Goal: Task Accomplishment & Management: Use online tool/utility

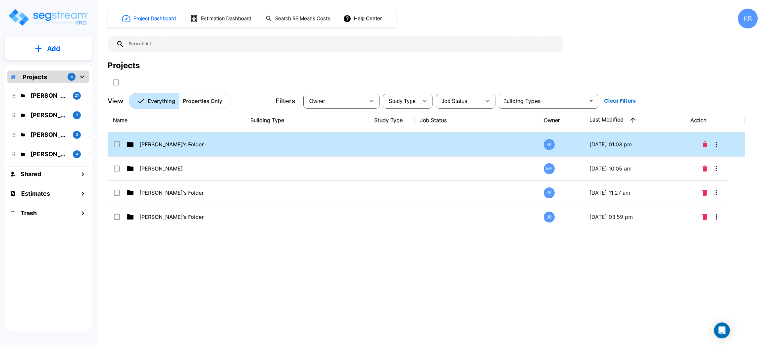
click at [474, 146] on td at bounding box center [477, 145] width 124 height 24
checkbox input "false"
click at [474, 146] on td at bounding box center [477, 145] width 124 height 24
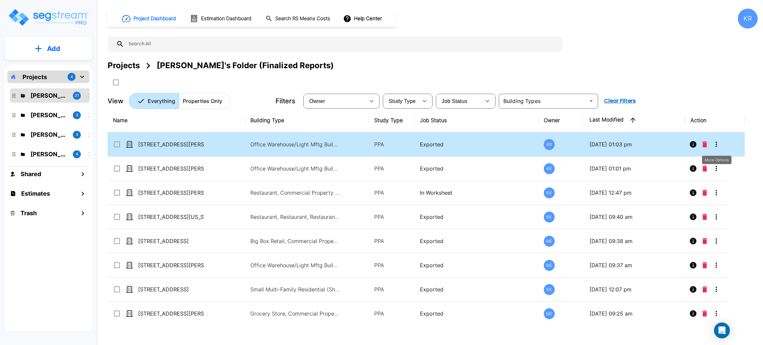
click at [718, 143] on icon "More-Options" at bounding box center [717, 145] width 8 height 8
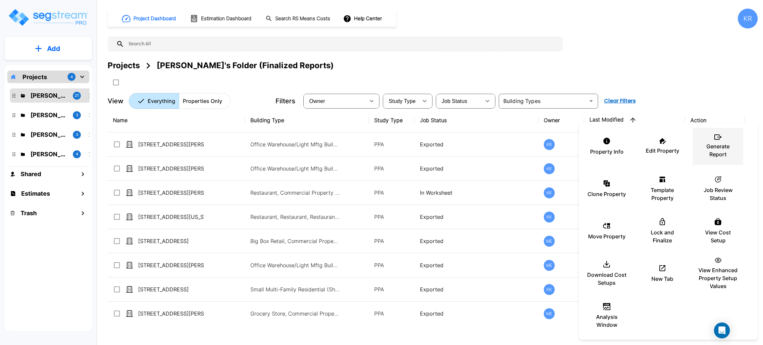
click at [720, 148] on p "Generate Report" at bounding box center [719, 150] width 40 height 16
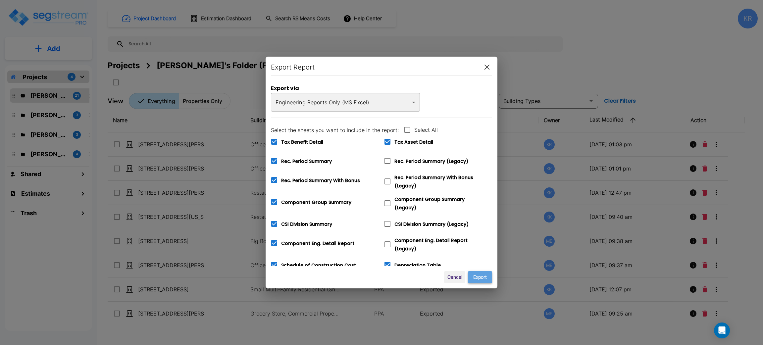
click at [480, 275] on button "Export" at bounding box center [480, 277] width 24 height 12
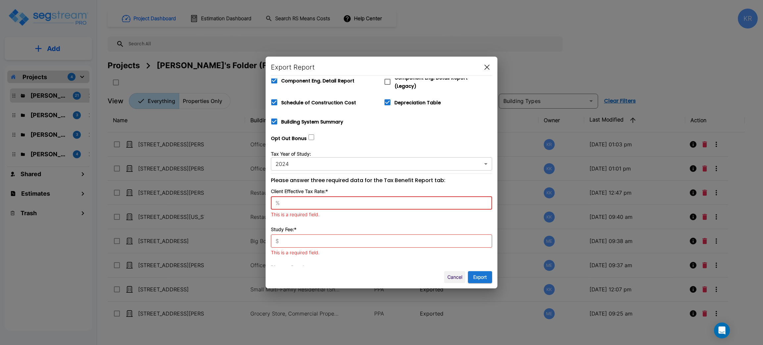
click at [284, 200] on input "text" at bounding box center [388, 203] width 210 height 7
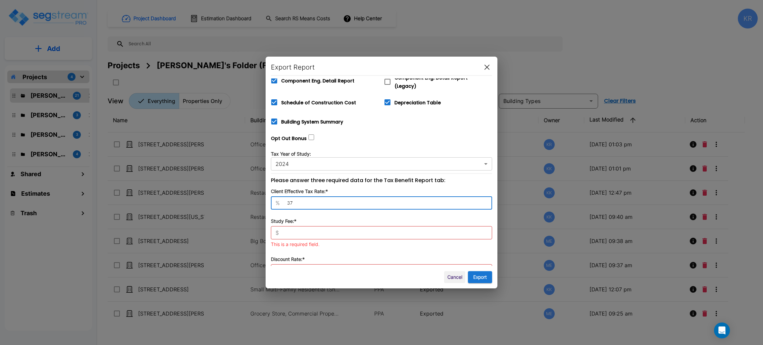
type input "37"
click at [297, 233] on div "$ ​" at bounding box center [381, 232] width 221 height 13
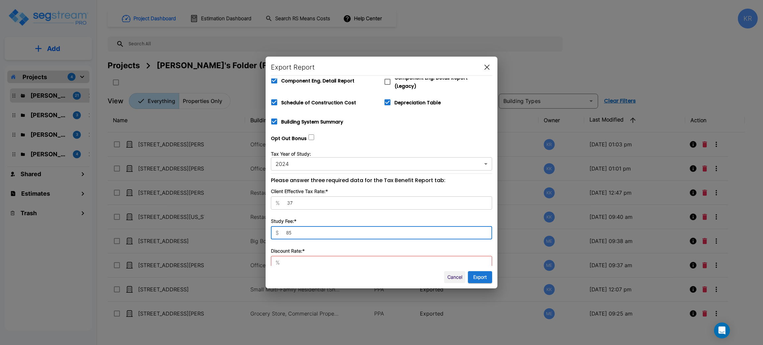
type input "8"
type input "8,910"
click at [285, 263] on div "% ​" at bounding box center [381, 262] width 221 height 13
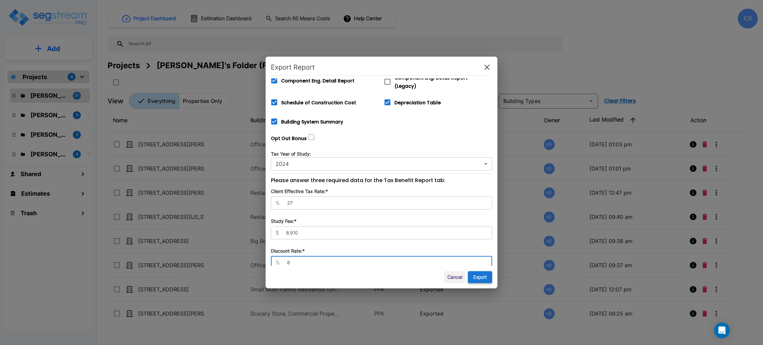
type input "8"
click at [481, 274] on button "Export" at bounding box center [480, 277] width 24 height 12
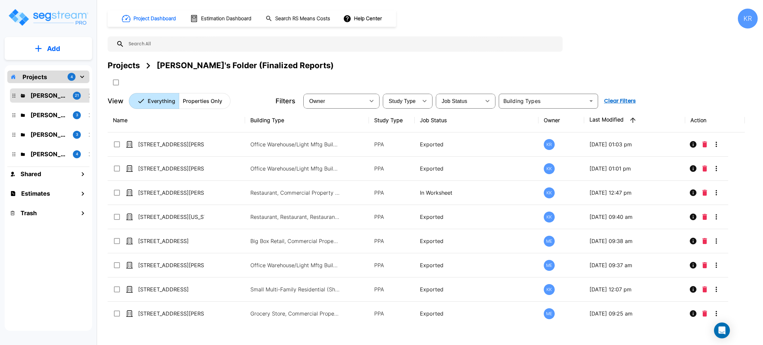
drag, startPoint x: 727, startPoint y: 73, endPoint x: 731, endPoint y: 85, distance: 12.8
click at [727, 73] on div "Projects [PERSON_NAME]'s Folder (Finalized Reports)" at bounding box center [433, 74] width 650 height 28
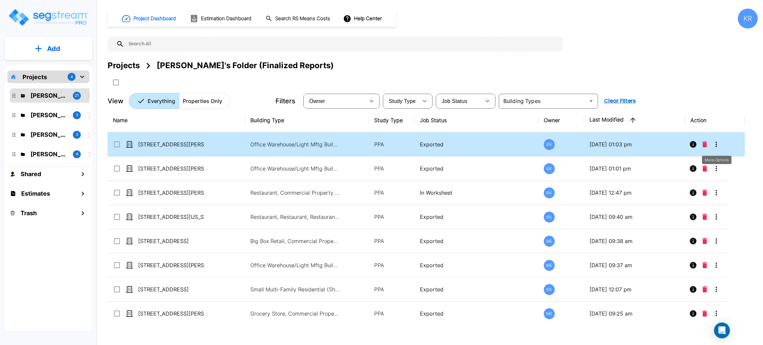
click at [715, 145] on icon "More-Options" at bounding box center [717, 145] width 8 height 8
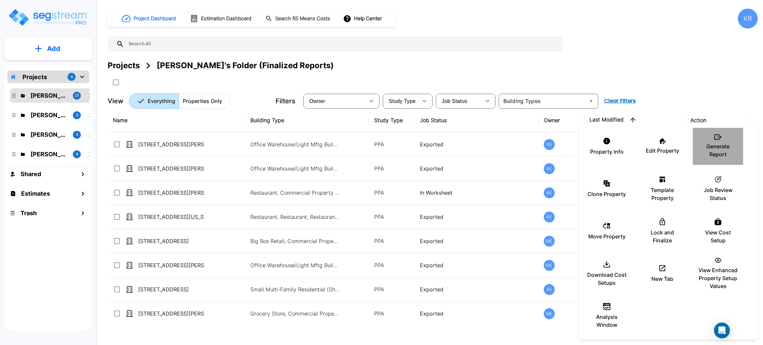
click at [715, 144] on p "Generate Report" at bounding box center [719, 150] width 40 height 16
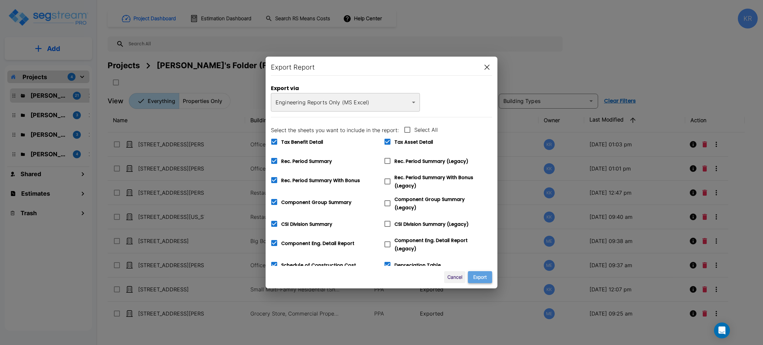
click at [482, 278] on button "Export" at bounding box center [480, 277] width 24 height 12
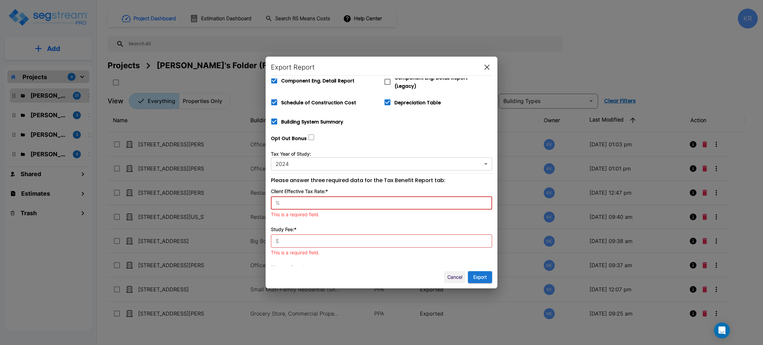
type input "37"
type input "8,910"
type input "8"
click at [302, 201] on input "37" at bounding box center [388, 203] width 210 height 7
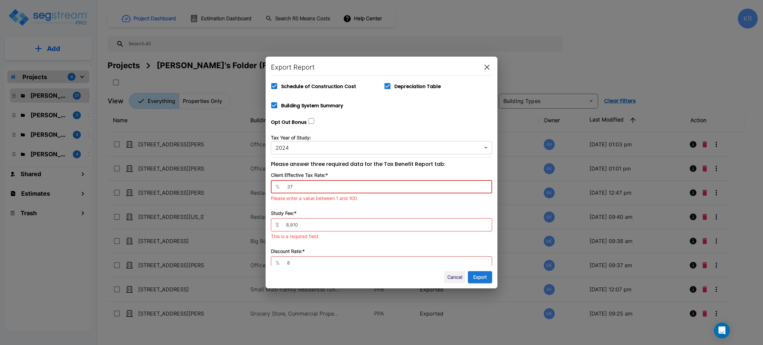
scroll to position [188, 0]
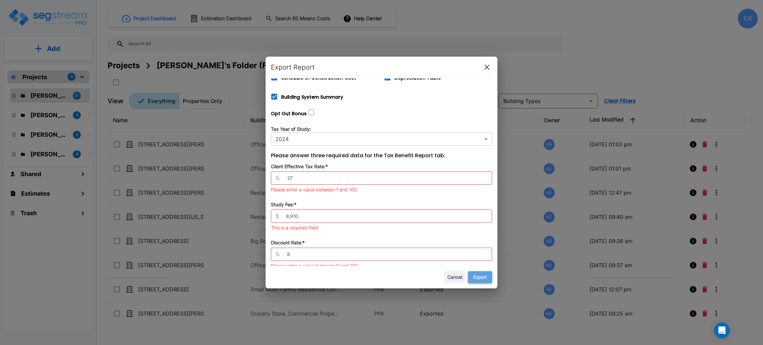
click at [485, 275] on button "Export" at bounding box center [480, 277] width 24 height 12
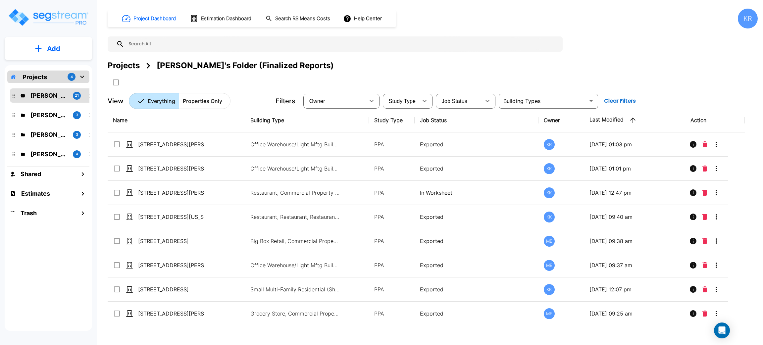
click at [683, 63] on div "Projects [PERSON_NAME]'s Folder (Finalized Reports)" at bounding box center [433, 66] width 650 height 12
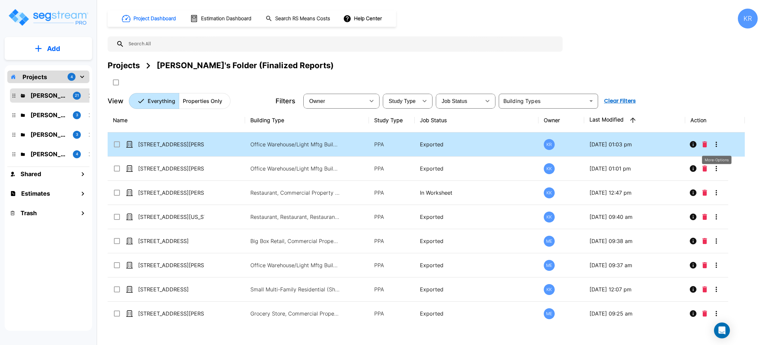
click at [719, 143] on icon "More-Options" at bounding box center [717, 145] width 8 height 8
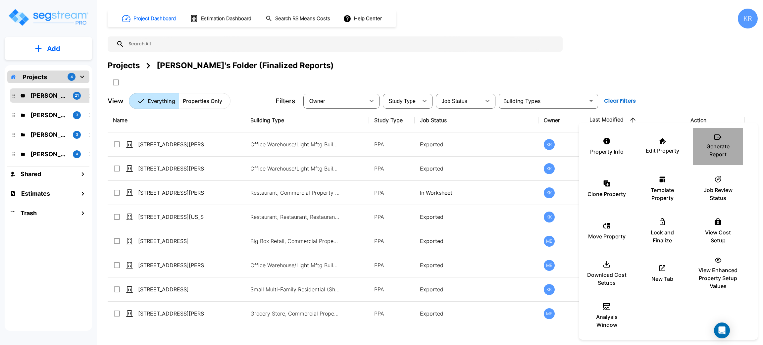
click at [718, 144] on p "Generate Report" at bounding box center [719, 150] width 40 height 16
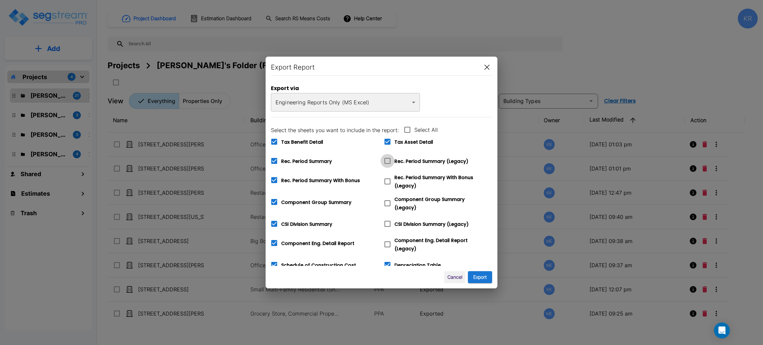
click at [389, 165] on icon at bounding box center [388, 161] width 8 height 8
click at [387, 160] on input "Rec. Period Summary (Legacy)" at bounding box center [384, 157] width 7 height 6
checkbox input "true"
checkbox input "false"
click at [388, 187] on span at bounding box center [388, 182] width 14 height 14
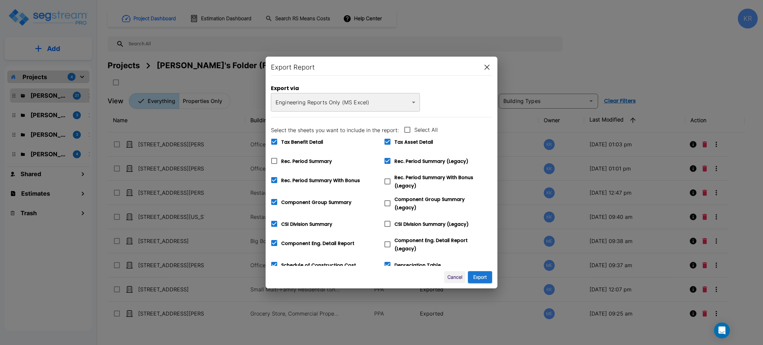
click at [387, 180] on input "Rec. Period Summary With Bonus (Legacy)" at bounding box center [384, 178] width 7 height 6
checkbox input "true"
checkbox input "false"
checkbox input "true"
checkbox input "false"
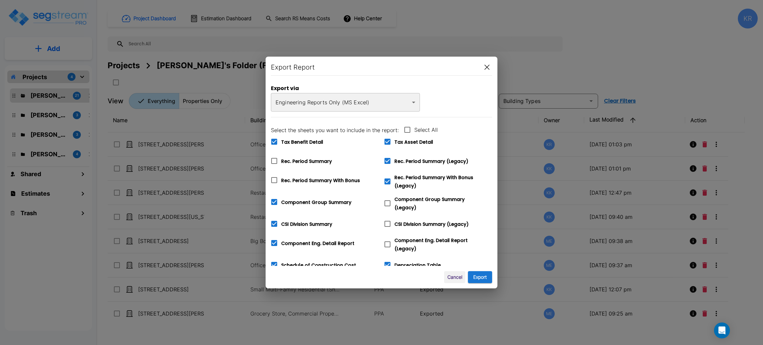
checkbox input "true"
checkbox input "false"
click at [392, 201] on span at bounding box center [388, 204] width 14 height 14
click at [387, 201] on input "Component Group Summary (Legacy)" at bounding box center [384, 200] width 7 height 6
checkbox input "true"
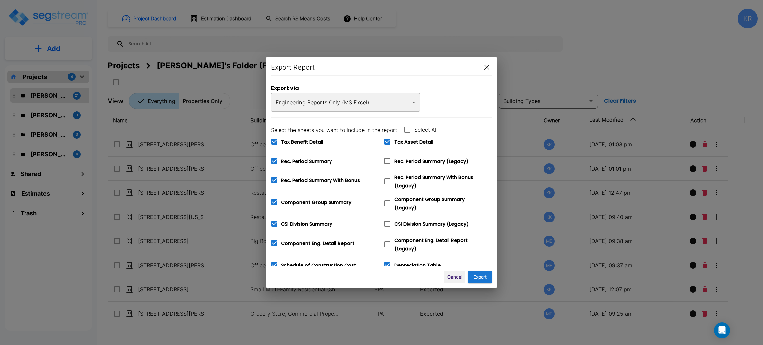
checkbox input "false"
click at [386, 179] on input "Rec. Period Summary With Bonus (Legacy)" at bounding box center [384, 178] width 7 height 6
checkbox input "true"
checkbox input "false"
click at [388, 160] on icon at bounding box center [388, 161] width 8 height 8
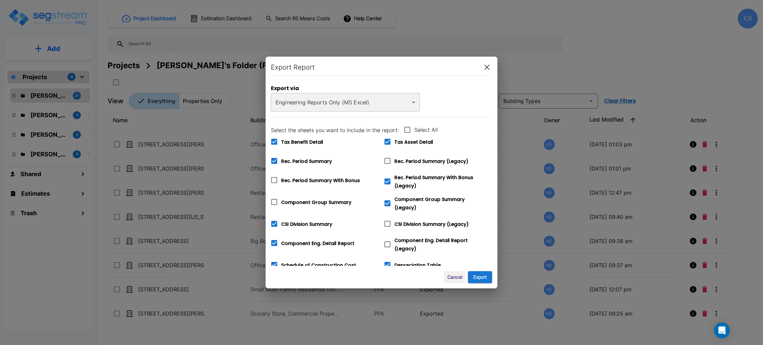
click at [387, 160] on input "Rec. Period Summary (Legacy)" at bounding box center [384, 157] width 7 height 6
checkbox input "true"
checkbox input "false"
click at [388, 139] on icon at bounding box center [388, 142] width 8 height 8
click at [387, 139] on input "Tax Asset Detail" at bounding box center [384, 138] width 7 height 6
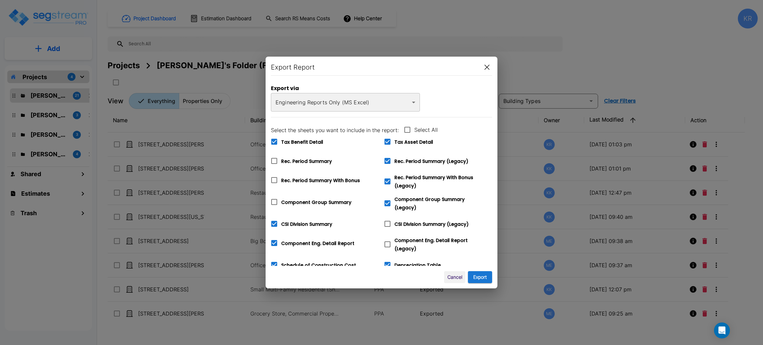
checkbox input "false"
click at [275, 141] on icon at bounding box center [274, 142] width 6 height 6
click at [274, 141] on input "Tax Benefit Detail" at bounding box center [270, 138] width 7 height 6
checkbox input "false"
drag, startPoint x: 391, startPoint y: 222, endPoint x: 391, endPoint y: 232, distance: 10.3
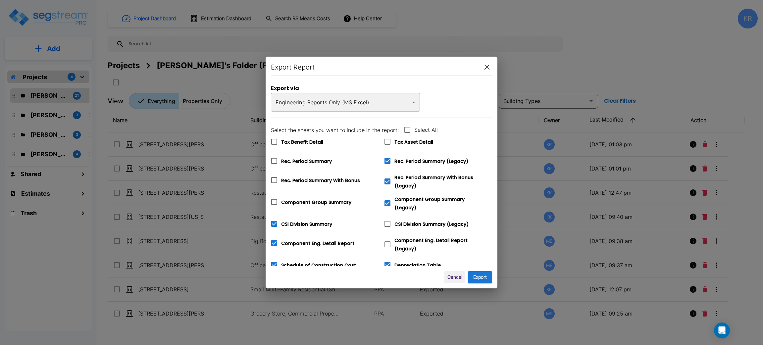
click at [391, 223] on icon at bounding box center [388, 224] width 8 height 8
click at [387, 223] on input "CSI Division Summary (Legacy)" at bounding box center [384, 220] width 7 height 6
checkbox input "true"
checkbox input "false"
click at [389, 241] on icon at bounding box center [388, 245] width 8 height 8
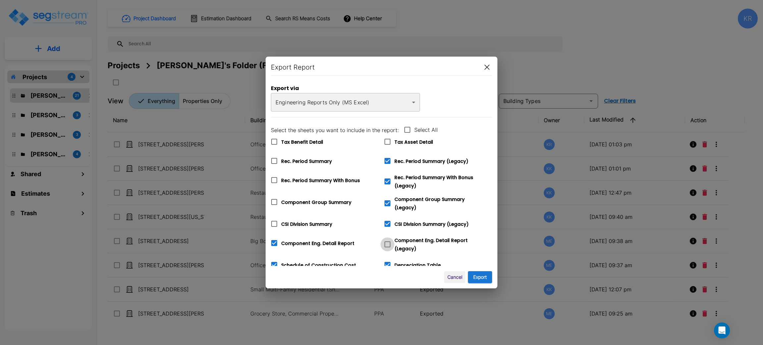
click at [387, 240] on input "Component Eng. Detail Report (Legacy)" at bounding box center [384, 241] width 7 height 6
checkbox input "true"
checkbox input "false"
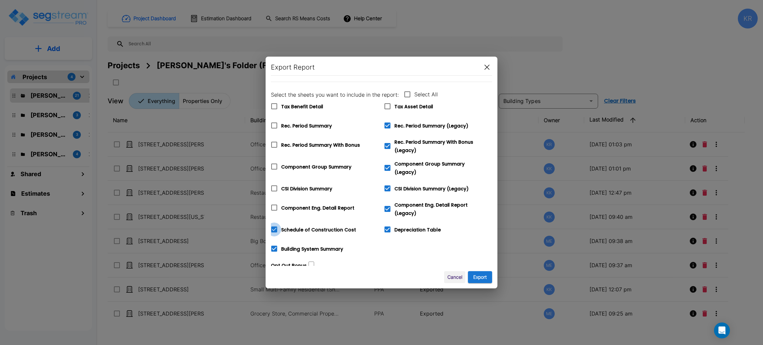
click at [275, 226] on icon at bounding box center [274, 230] width 8 height 8
click at [274, 226] on input "Schedule of Construction Cost" at bounding box center [270, 226] width 7 height 6
checkbox input "false"
click at [485, 278] on button "Export" at bounding box center [480, 277] width 24 height 12
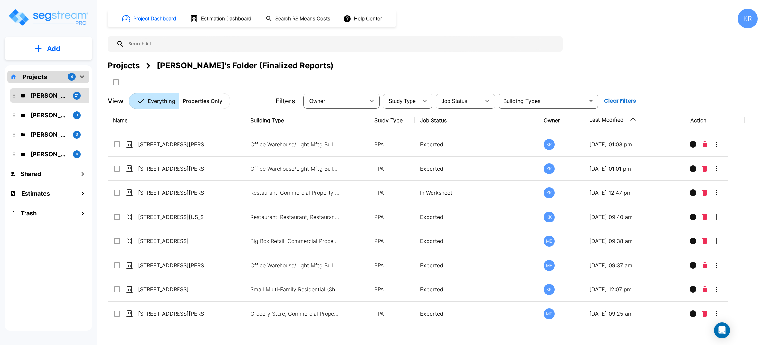
click at [754, 17] on div "KR" at bounding box center [748, 19] width 20 height 20
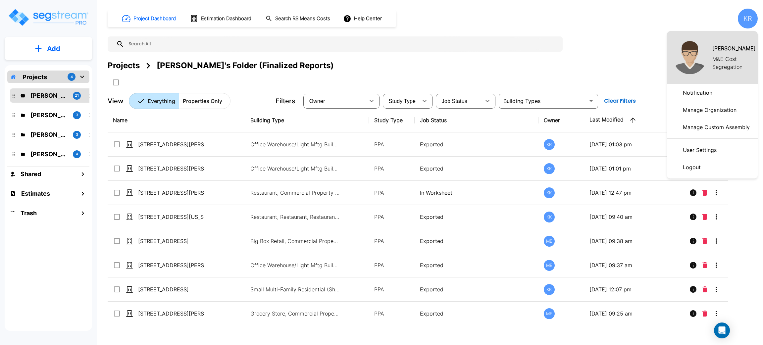
click at [695, 166] on p "Logout" at bounding box center [692, 167] width 23 height 13
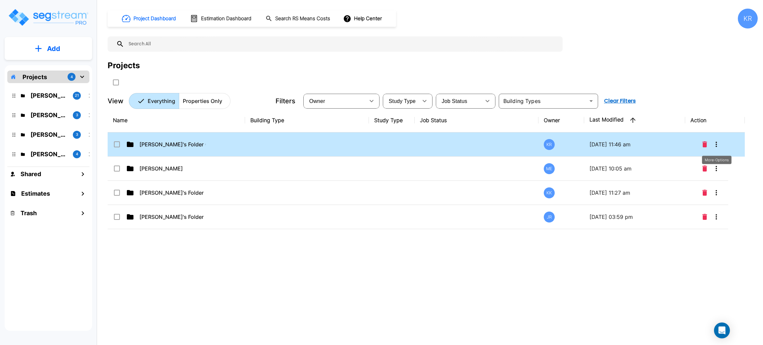
click at [715, 145] on icon "More-Options" at bounding box center [717, 145] width 8 height 8
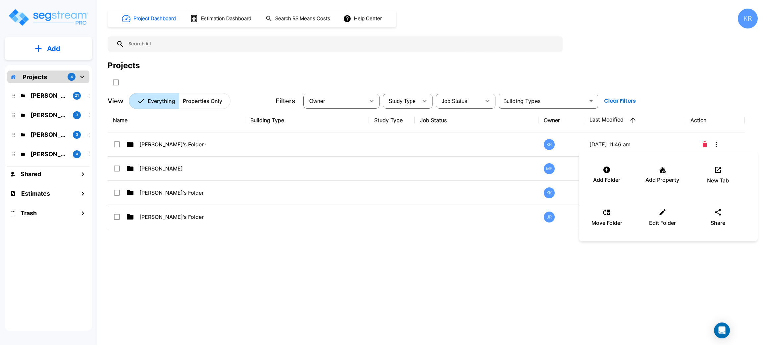
click at [715, 101] on div at bounding box center [381, 172] width 763 height 345
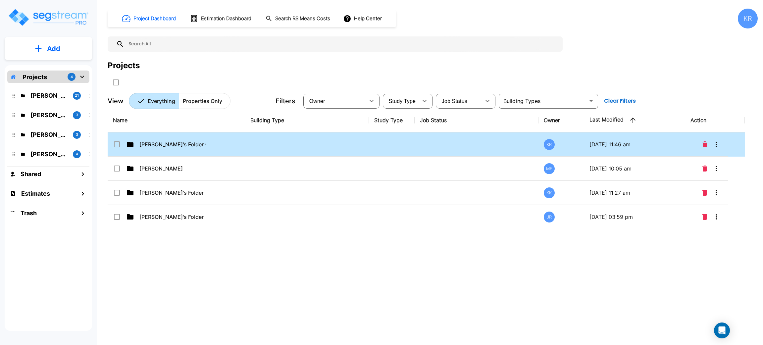
click at [224, 139] on td "[PERSON_NAME]'s Folder (Finalized Reports)" at bounding box center [177, 145] width 138 height 24
checkbox input "true"
click at [224, 139] on td "[PERSON_NAME]'s Folder (Finalized Reports)" at bounding box center [177, 145] width 138 height 24
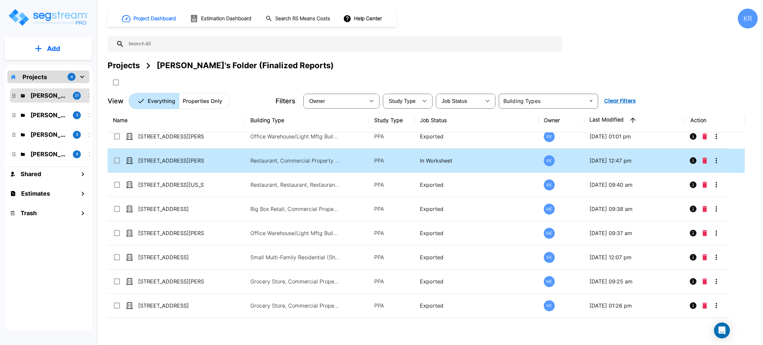
scroll to position [50, 0]
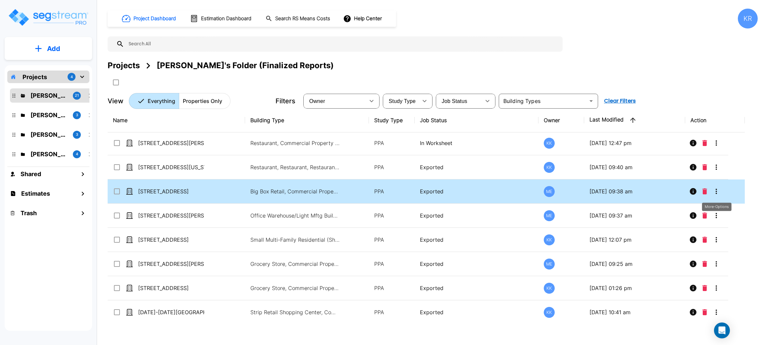
click at [715, 192] on icon "More-Options" at bounding box center [717, 192] width 8 height 8
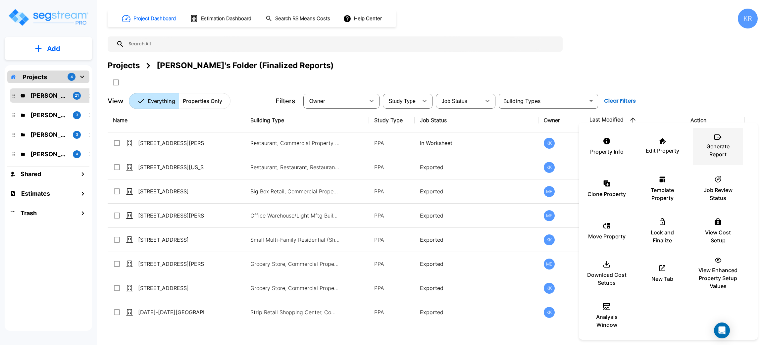
click at [722, 142] on p "Generate Report" at bounding box center [719, 150] width 40 height 16
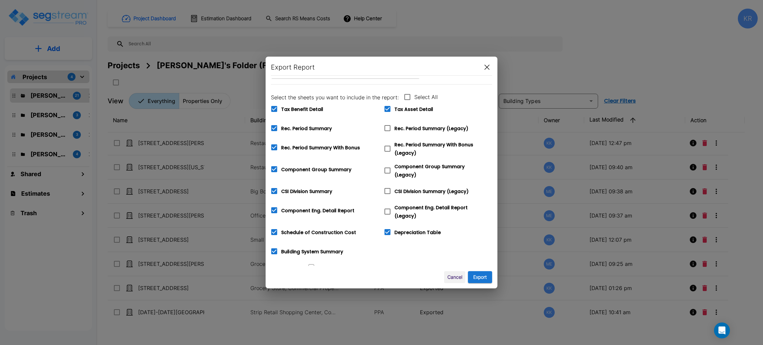
scroll to position [0, 0]
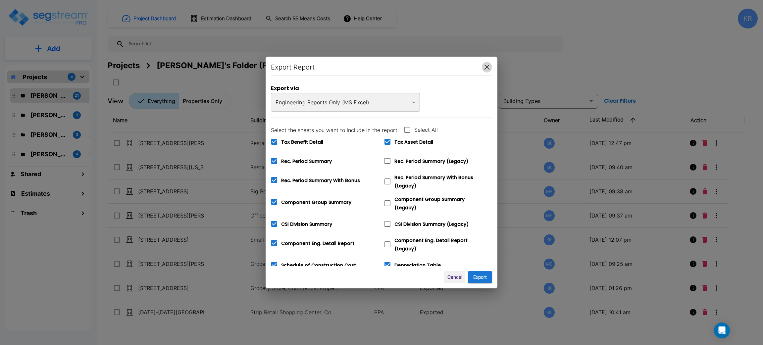
click at [488, 63] on button "button" at bounding box center [487, 67] width 10 height 11
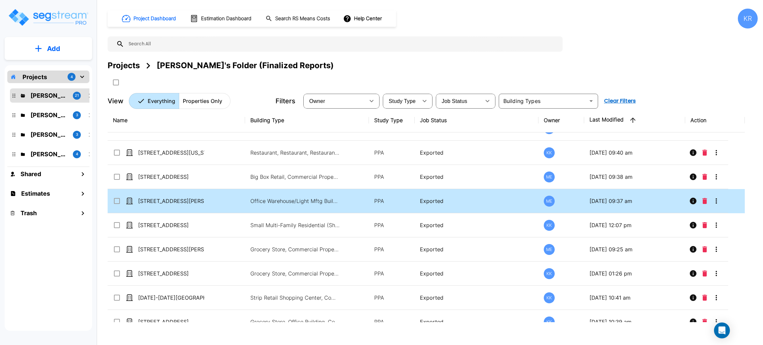
scroll to position [99, 0]
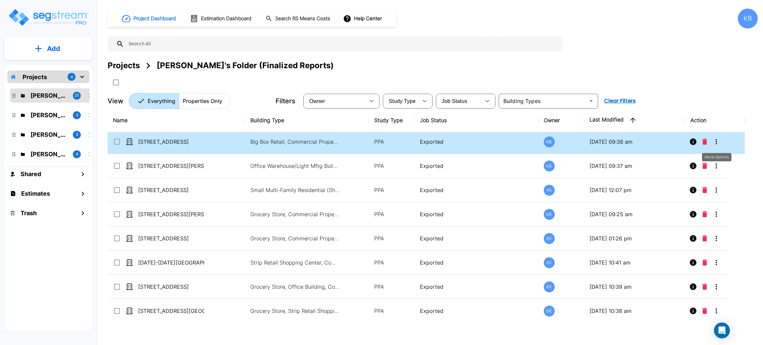
click at [717, 140] on icon "More-Options" at bounding box center [717, 142] width 8 height 8
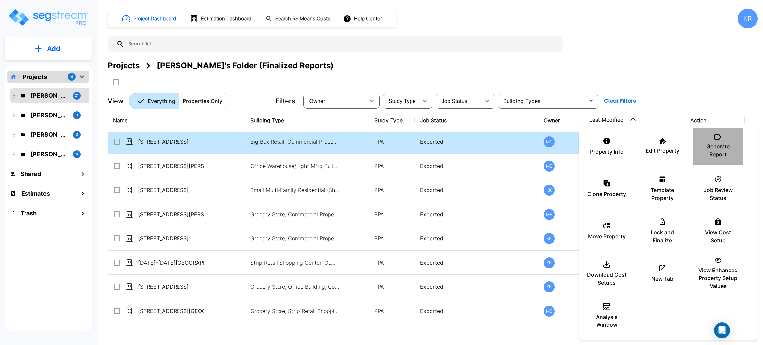
click at [717, 140] on div "Generate Report" at bounding box center [719, 146] width 40 height 33
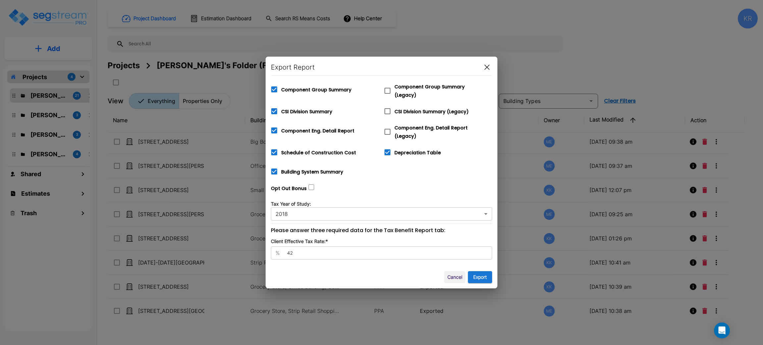
scroll to position [0, 0]
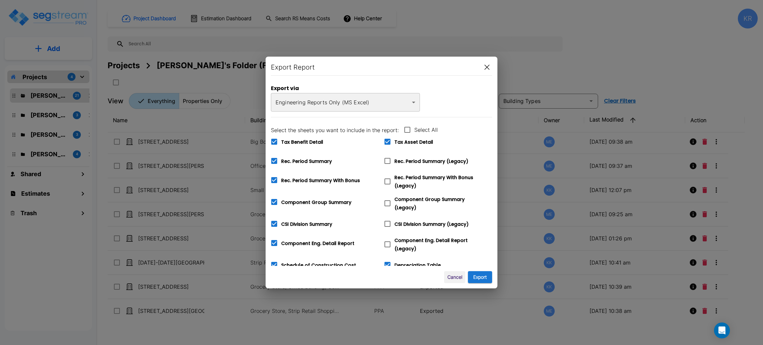
click at [414, 103] on body "× Your report is being generated. Be patient! × We're working on your Modificat…" at bounding box center [381, 172] width 763 height 345
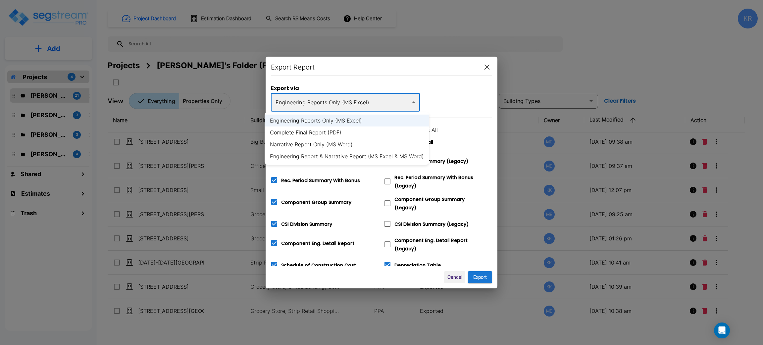
click at [487, 70] on div at bounding box center [381, 172] width 763 height 345
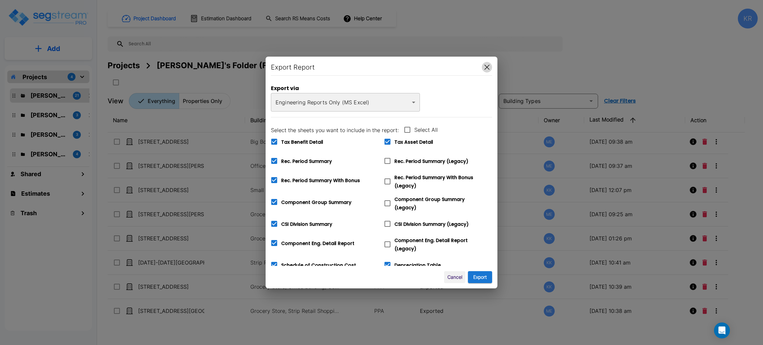
click at [486, 64] on button "button" at bounding box center [487, 67] width 10 height 11
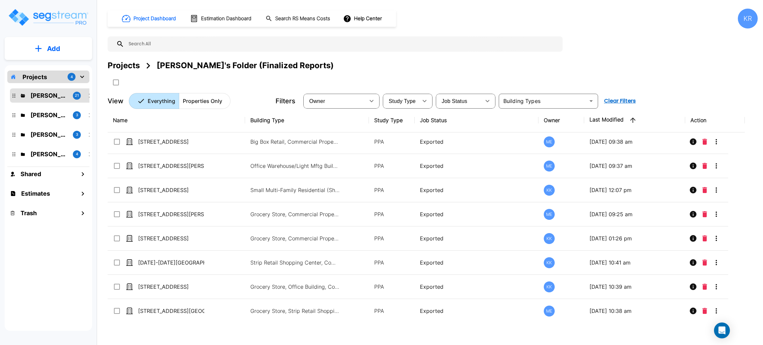
click at [486, 64] on div "Projects [PERSON_NAME]'s Folder (Finalized Reports)" at bounding box center [433, 66] width 650 height 12
